Goal: Information Seeking & Learning: Check status

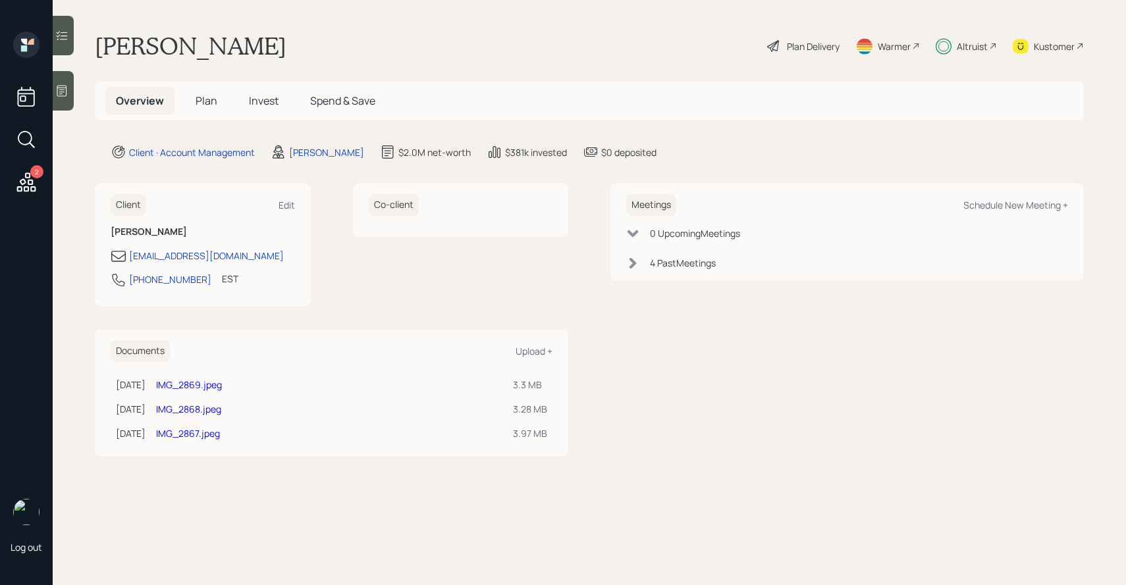
click at [64, 26] on div at bounding box center [63, 35] width 21 height 39
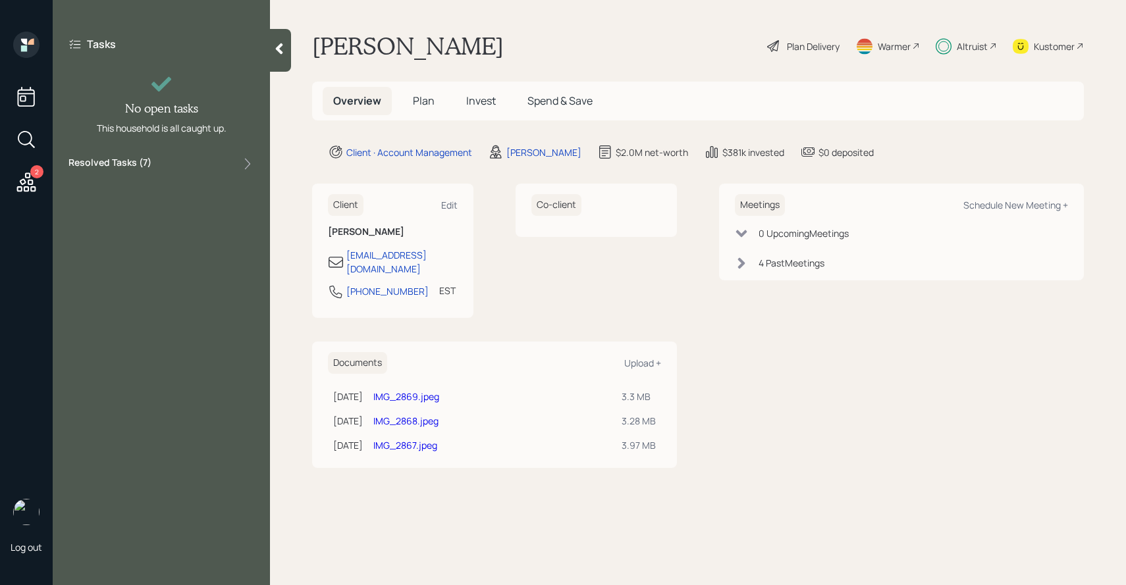
click at [134, 170] on label "Resolved Tasks ( 7 )" at bounding box center [109, 164] width 83 height 16
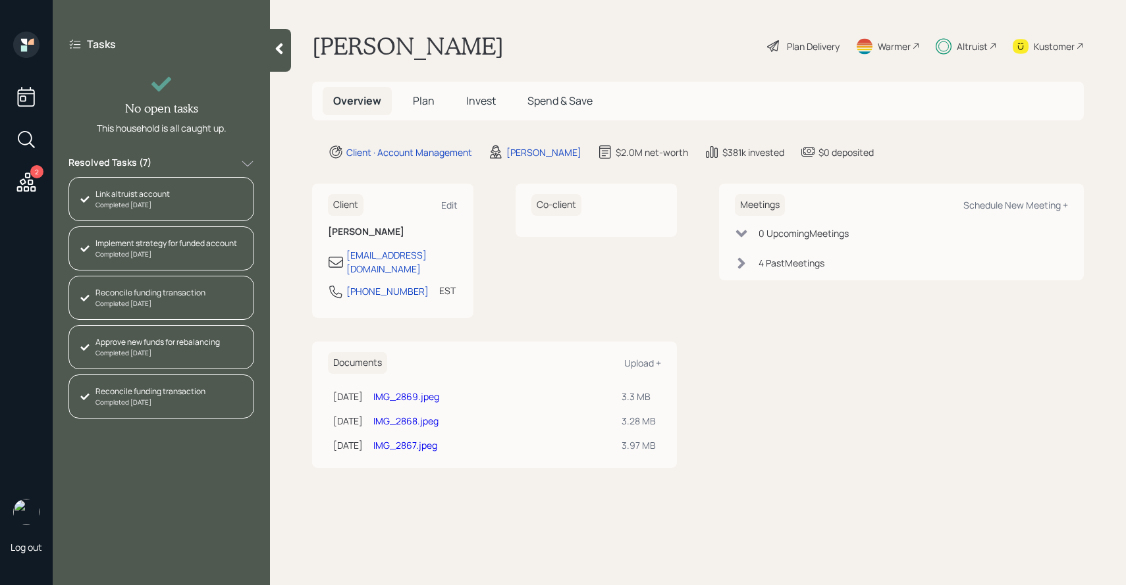
click at [474, 97] on span "Invest" at bounding box center [481, 100] width 30 height 14
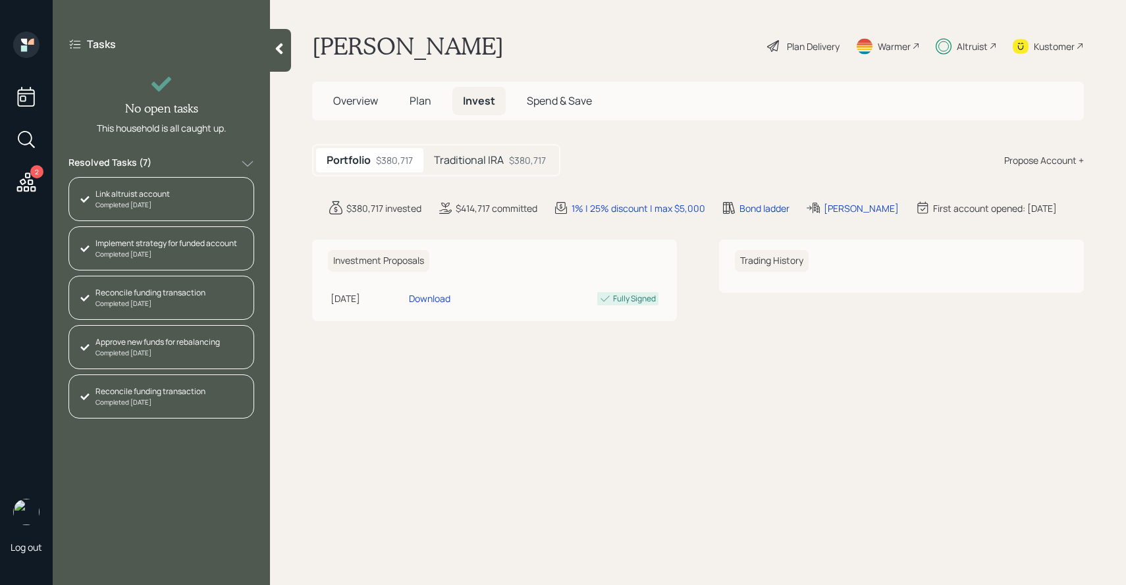
click at [486, 170] on div "Traditional IRA $380,717" at bounding box center [489, 160] width 133 height 24
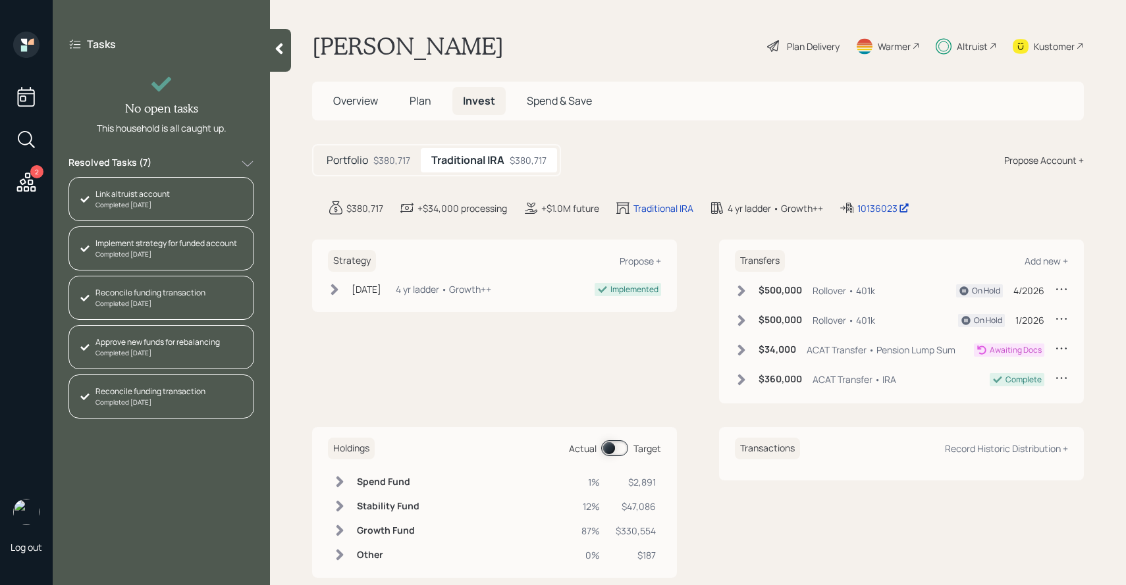
click at [418, 107] on span "Plan" at bounding box center [420, 100] width 22 height 14
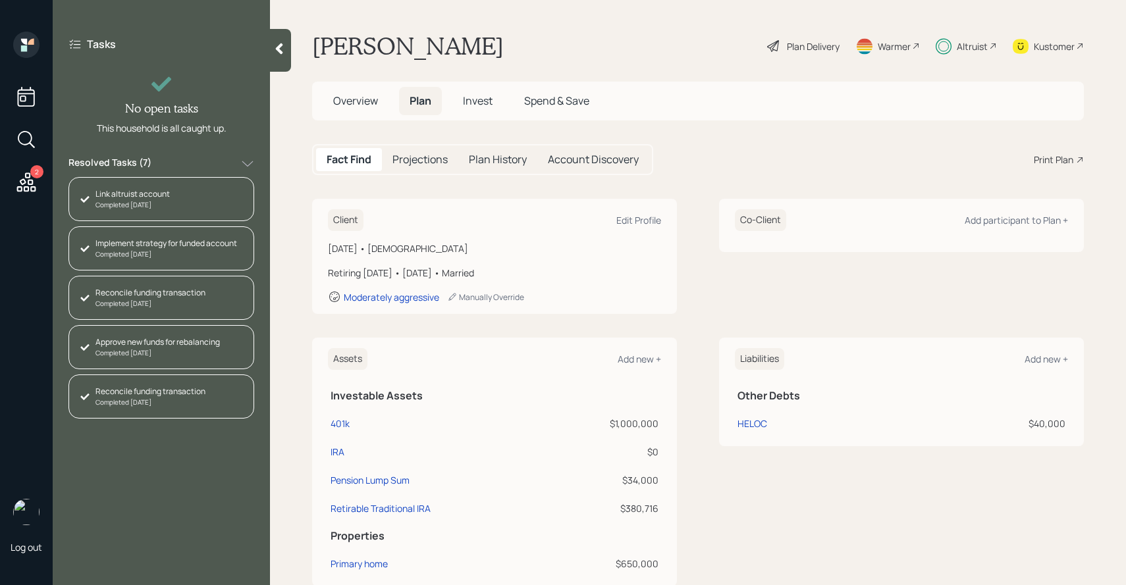
click at [359, 101] on span "Overview" at bounding box center [355, 100] width 45 height 14
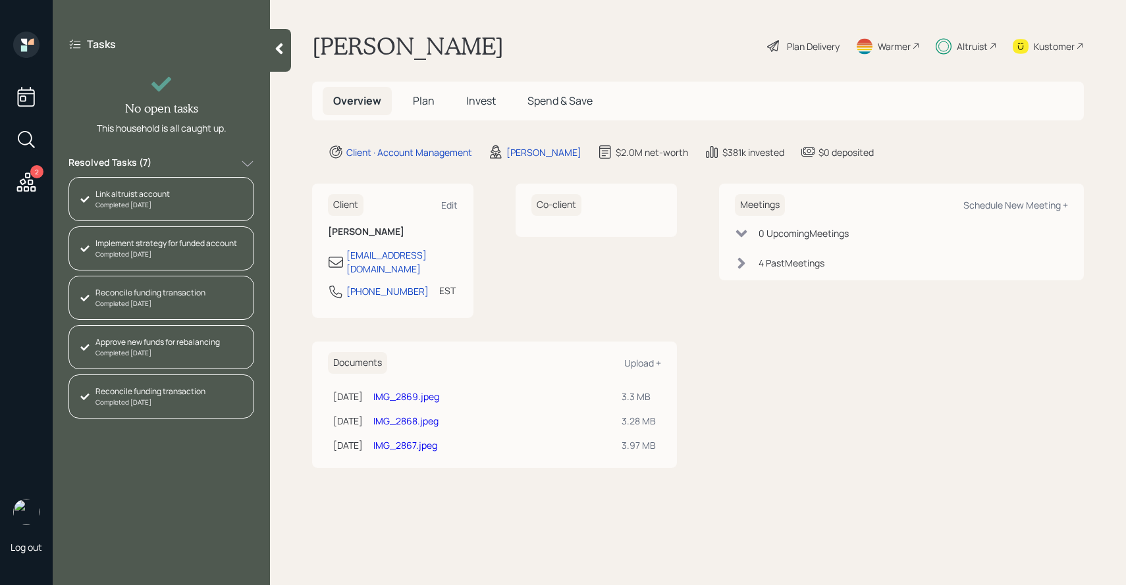
click at [419, 105] on span "Plan" at bounding box center [424, 100] width 22 height 14
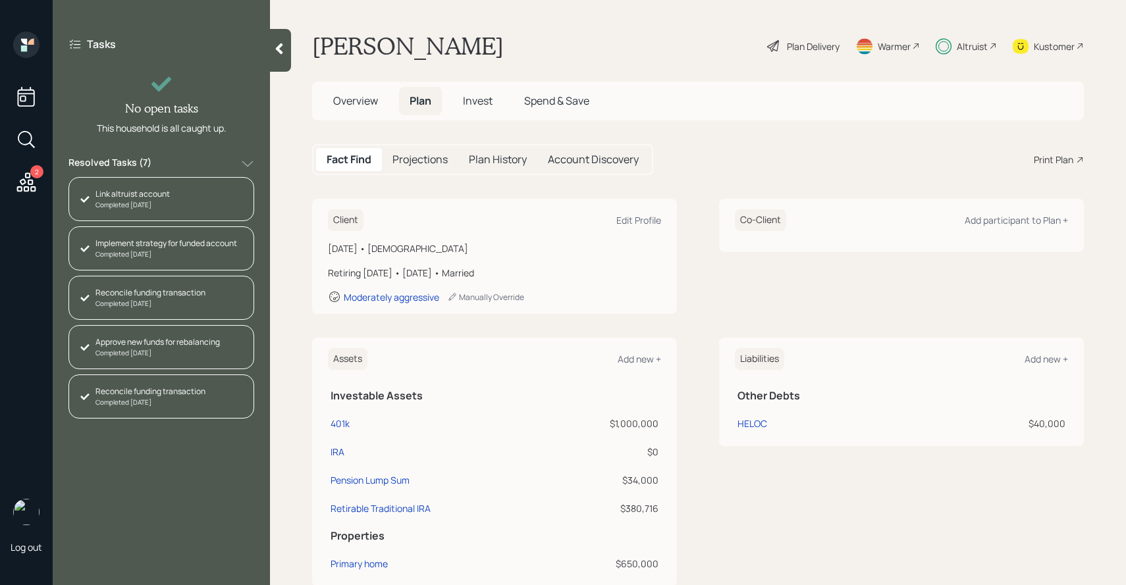
click at [477, 99] on span "Invest" at bounding box center [478, 100] width 30 height 14
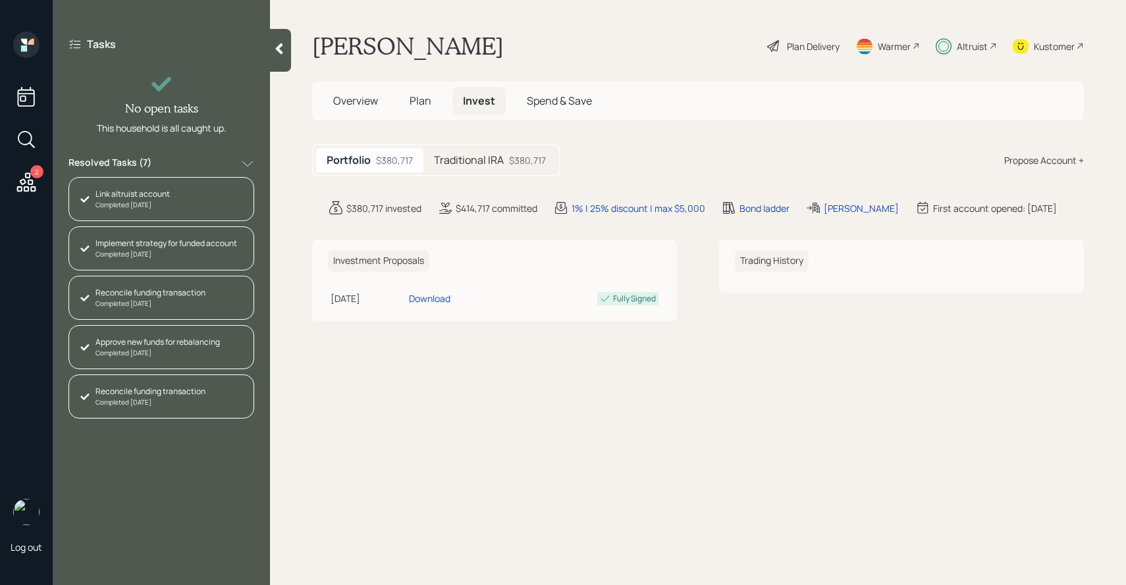
click at [494, 152] on div "Traditional IRA $380,717" at bounding box center [489, 160] width 133 height 24
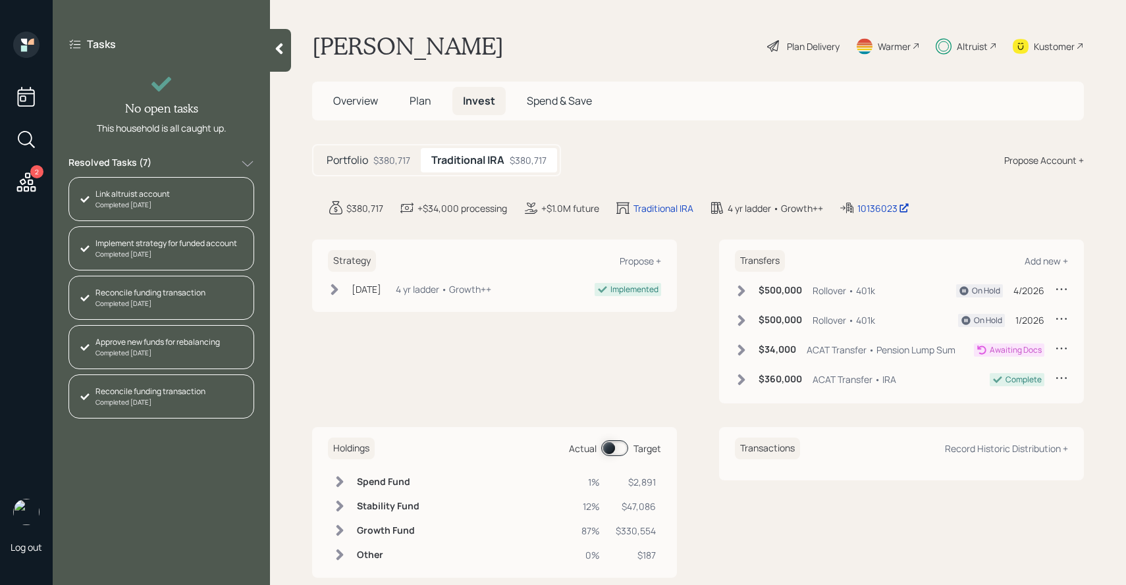
click at [615, 450] on span at bounding box center [614, 448] width 27 height 16
click at [332, 287] on icon at bounding box center [334, 289] width 13 height 13
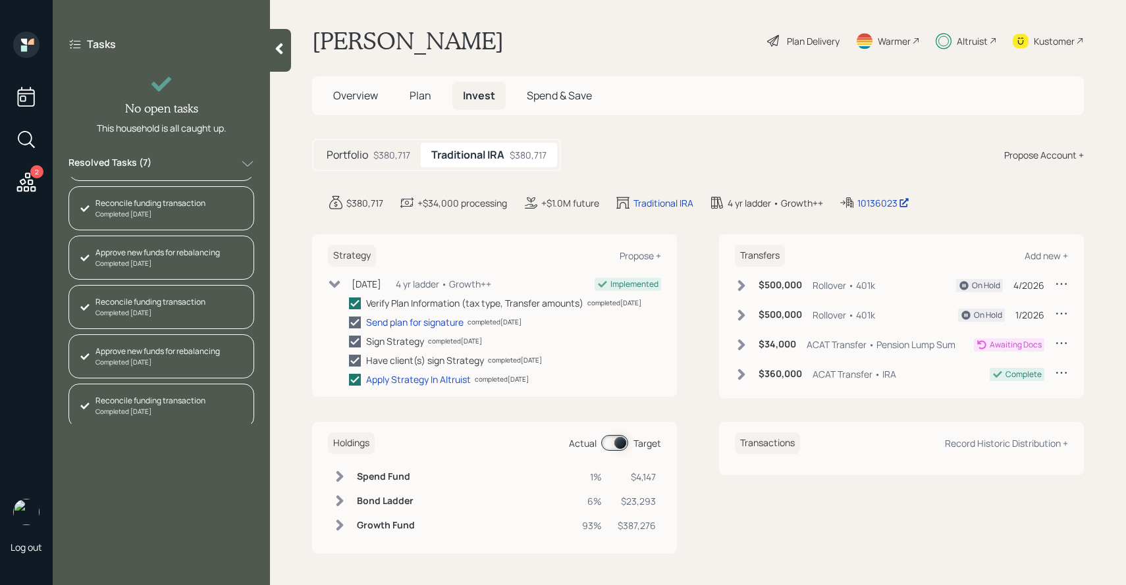
scroll to position [93, 0]
drag, startPoint x: 943, startPoint y: 199, endPoint x: 867, endPoint y: 204, distance: 75.9
click at [867, 205] on div "$380,717 +$34,000 processing +$1.0M future Traditional IRA 4 yr ladder • Growth…" at bounding box center [706, 203] width 756 height 16
copy div "10136023"
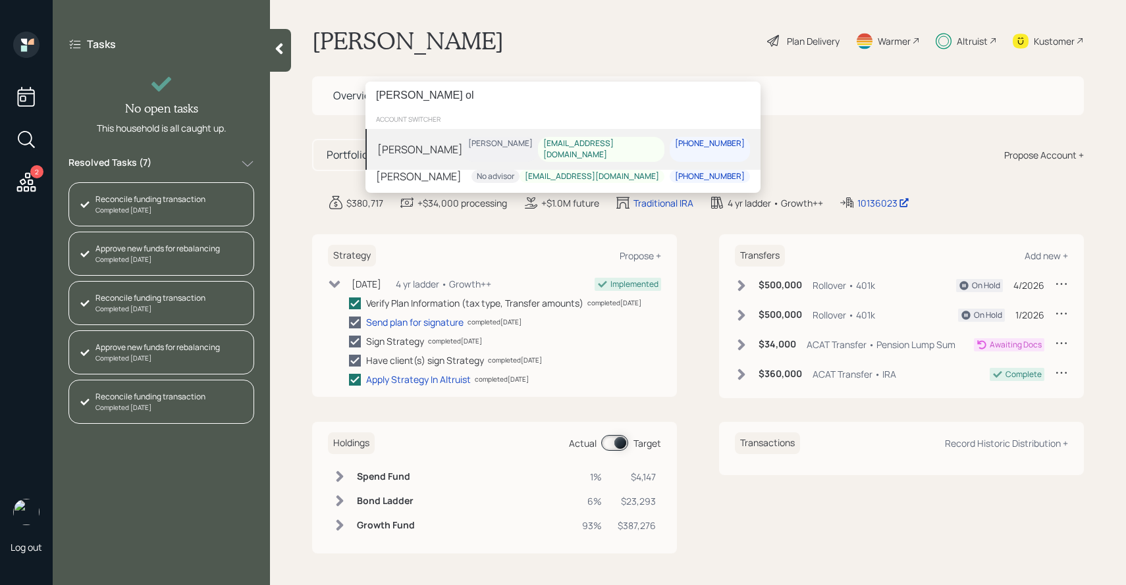
type input "[PERSON_NAME] ol"
